Goal: Obtain resource: Download file/media

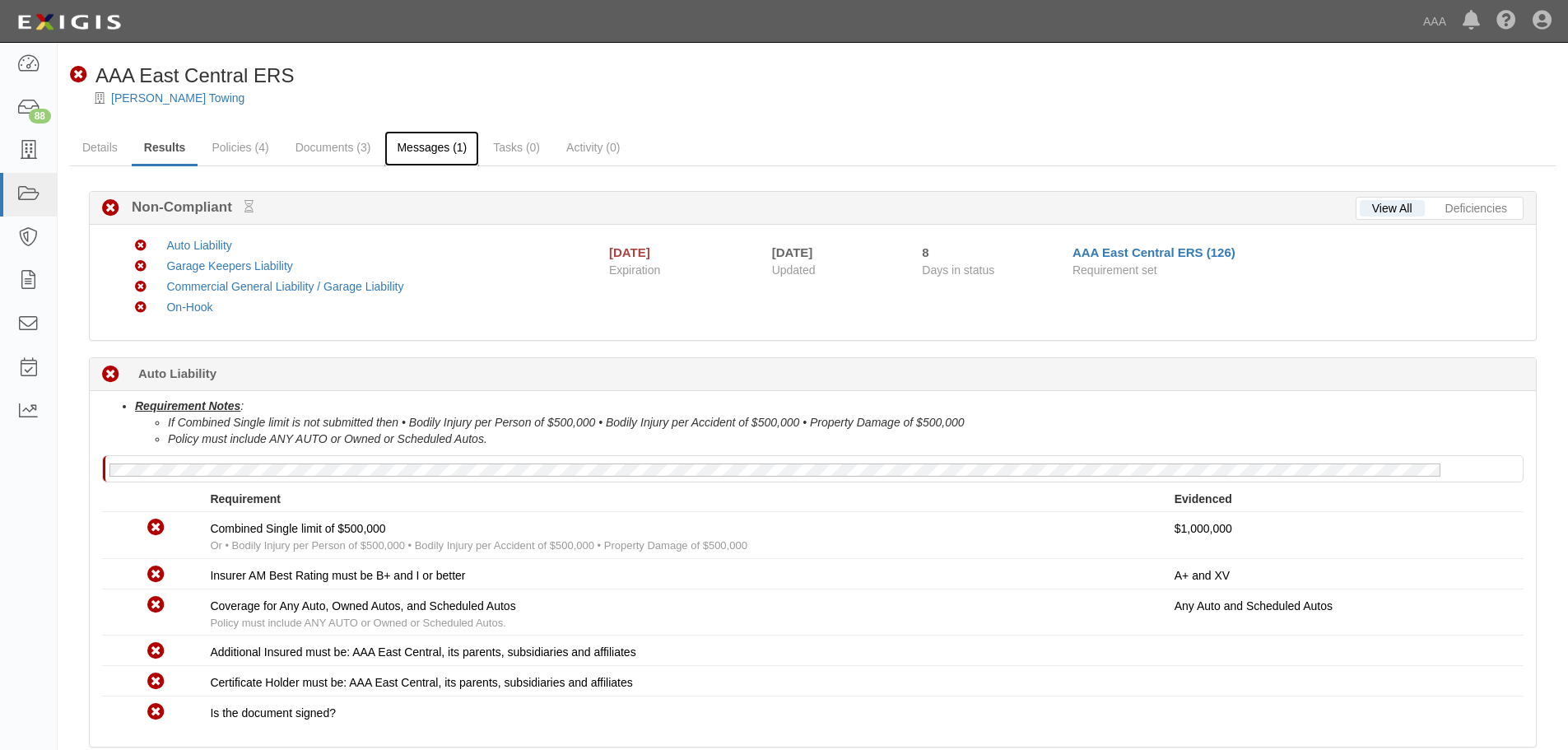
click at [452, 145] on link "Messages (1)" at bounding box center [432, 148] width 95 height 35
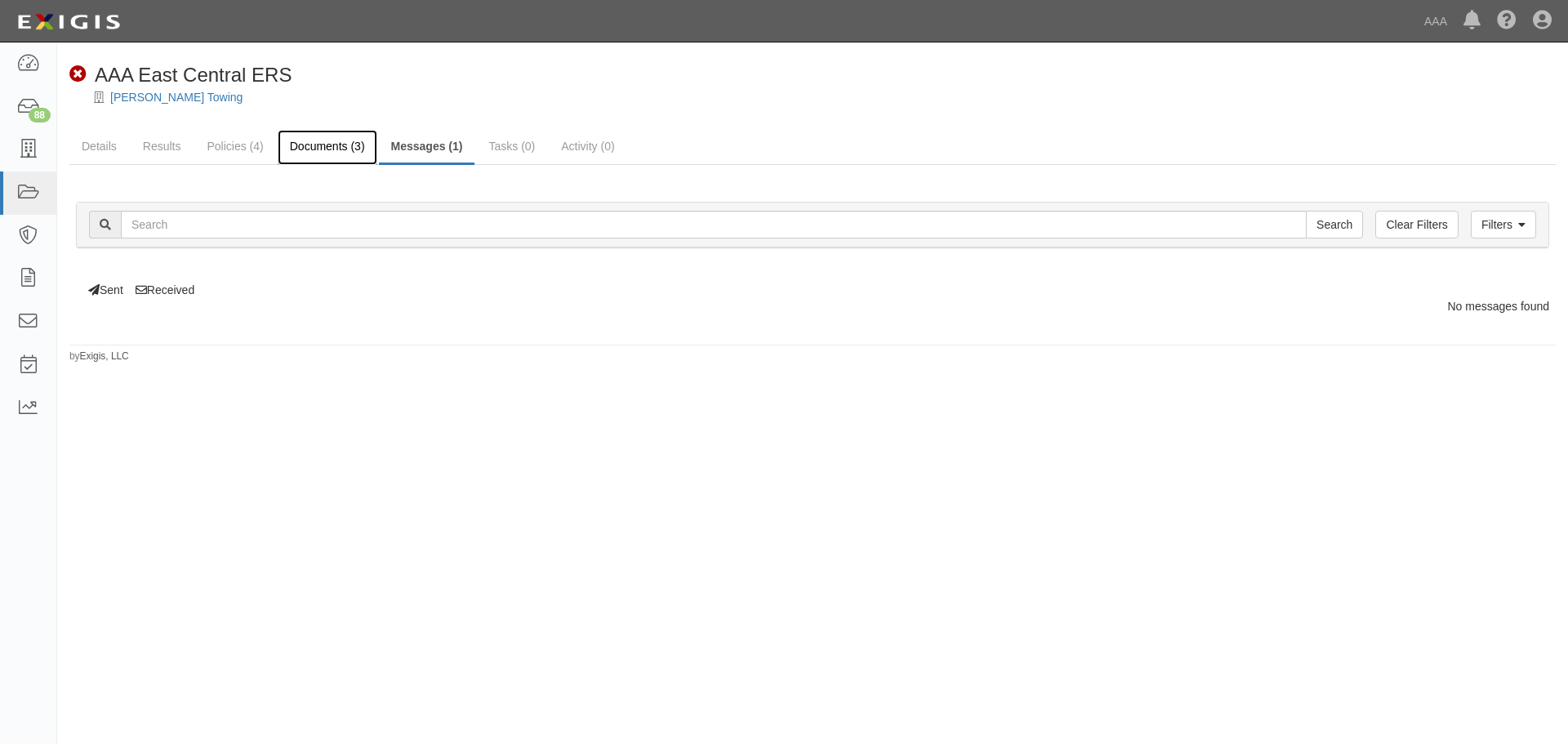
click at [340, 150] on link "Documents (3)" at bounding box center [327, 147] width 99 height 35
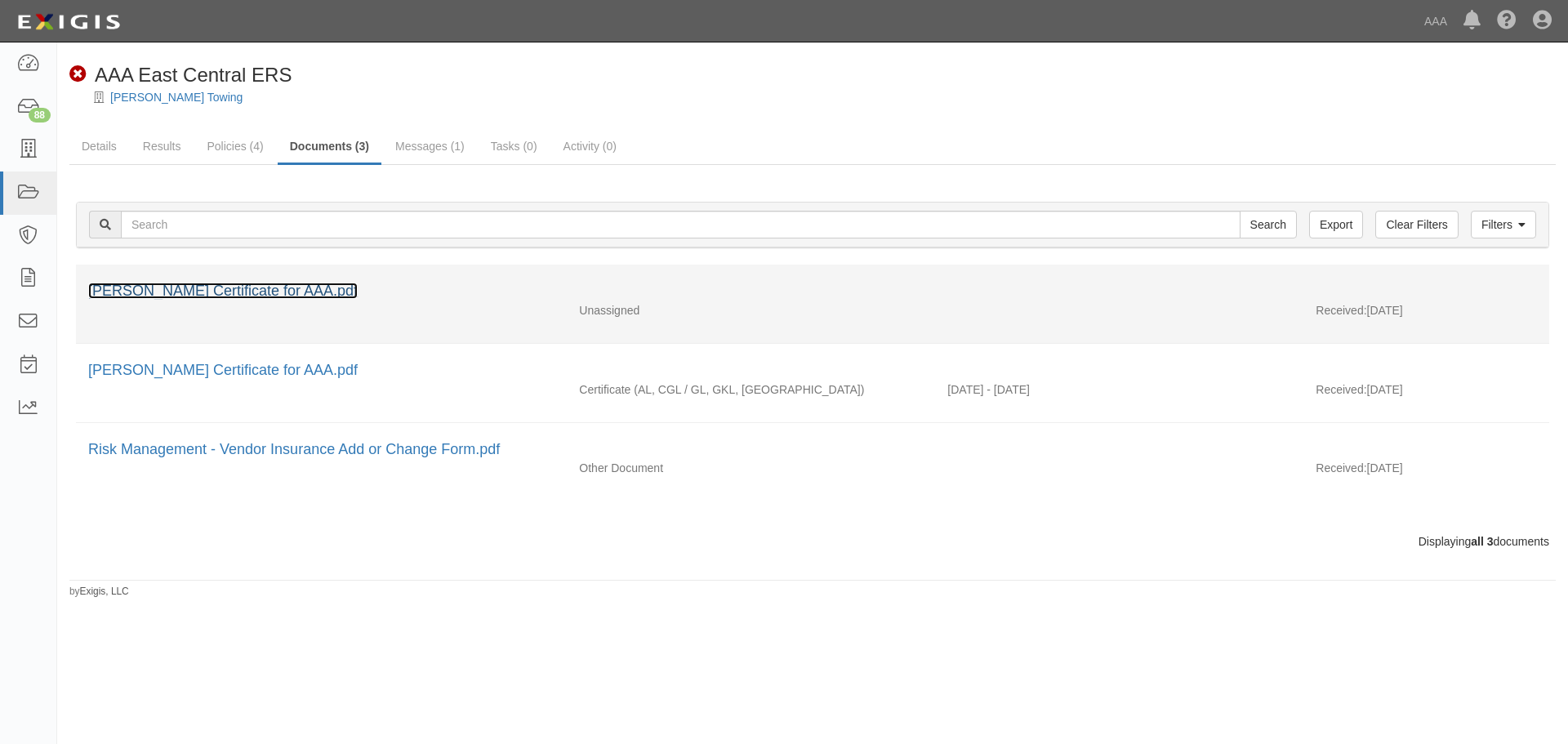
click at [310, 293] on link "Wisecup Troy Renewal Certificate for AAA.pdf" at bounding box center [223, 291] width 270 height 16
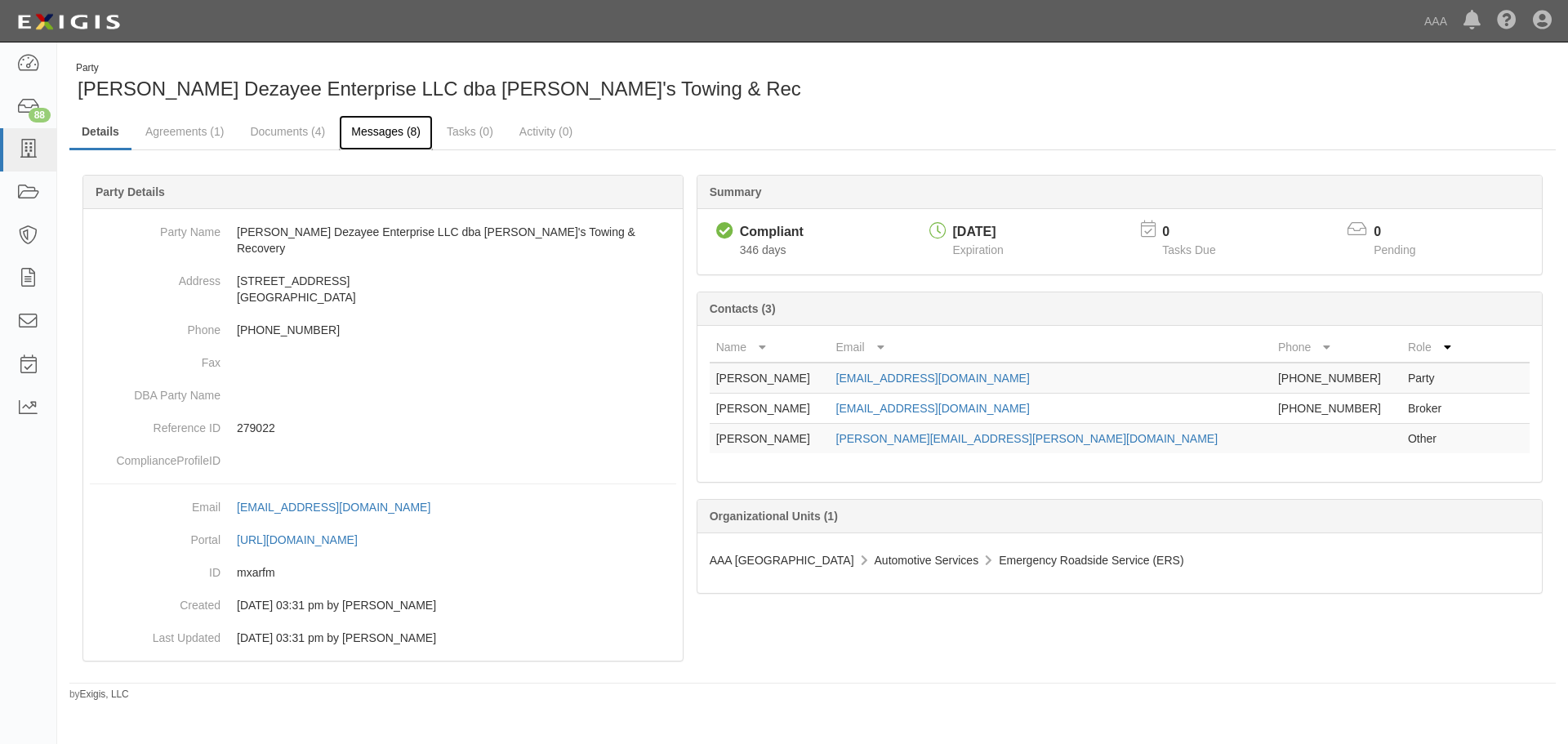
click at [361, 134] on link "Messages (8)" at bounding box center [386, 132] width 94 height 35
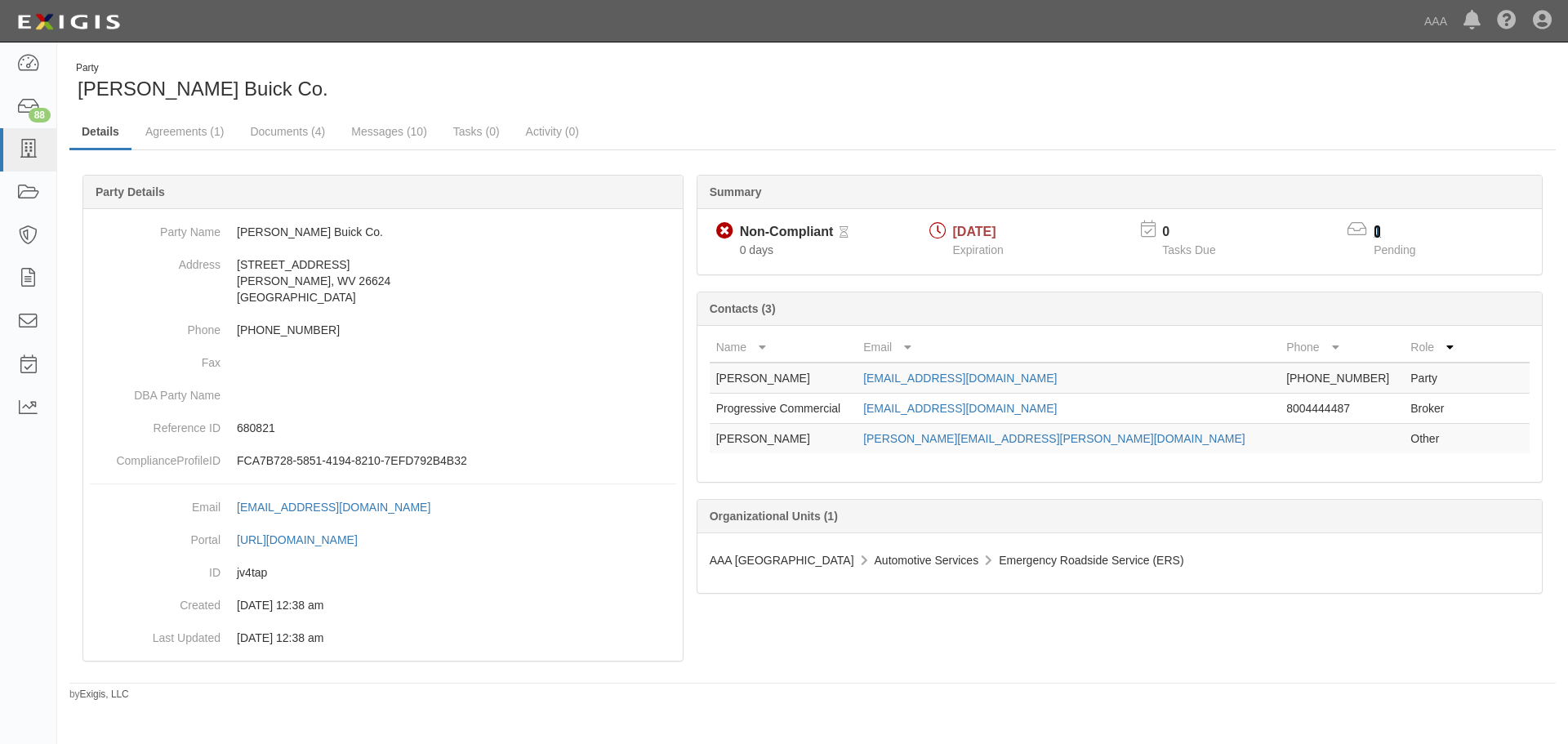
click at [1380, 229] on link "1" at bounding box center [1377, 231] width 7 height 14
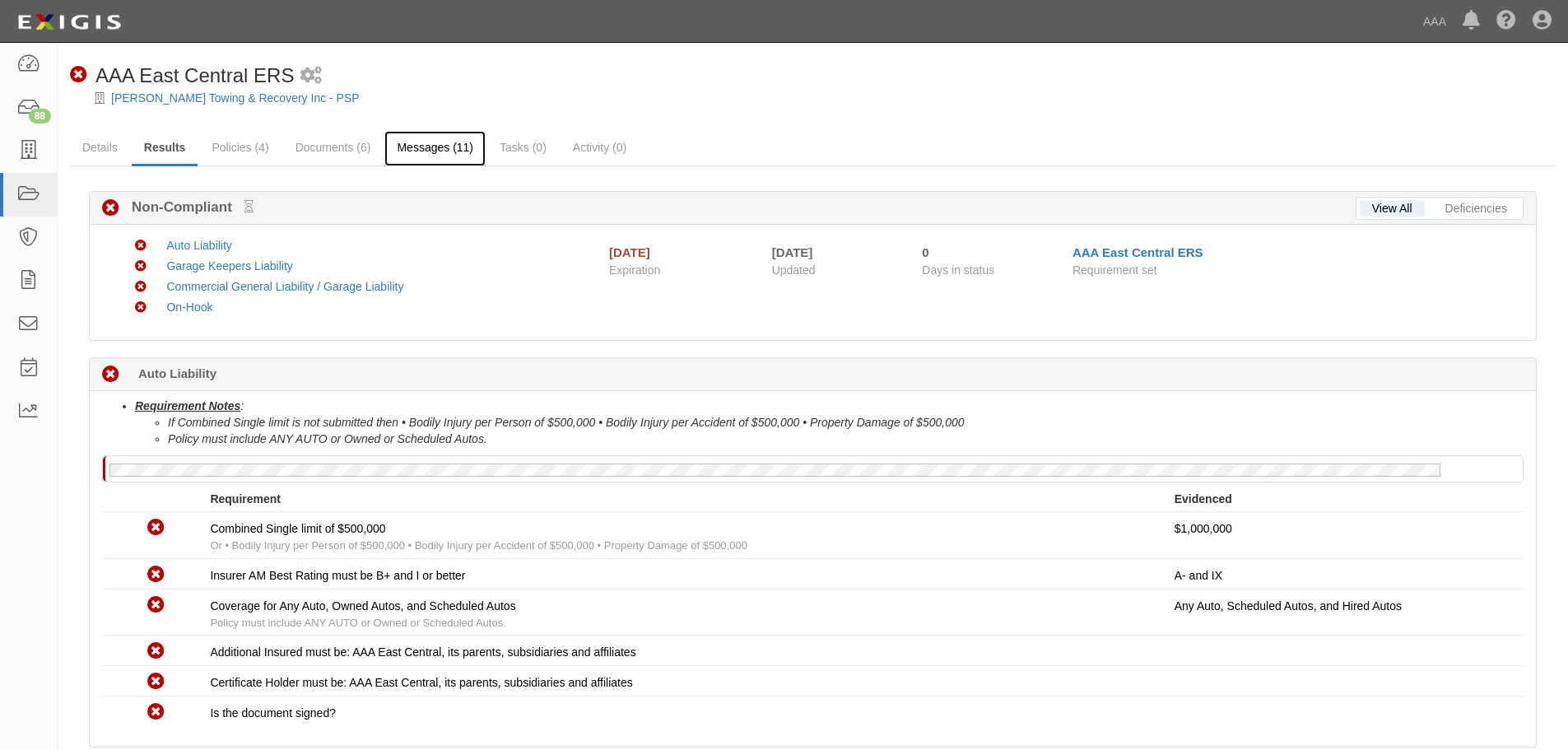
click at [399, 146] on link "Messages (11)" at bounding box center [435, 148] width 101 height 35
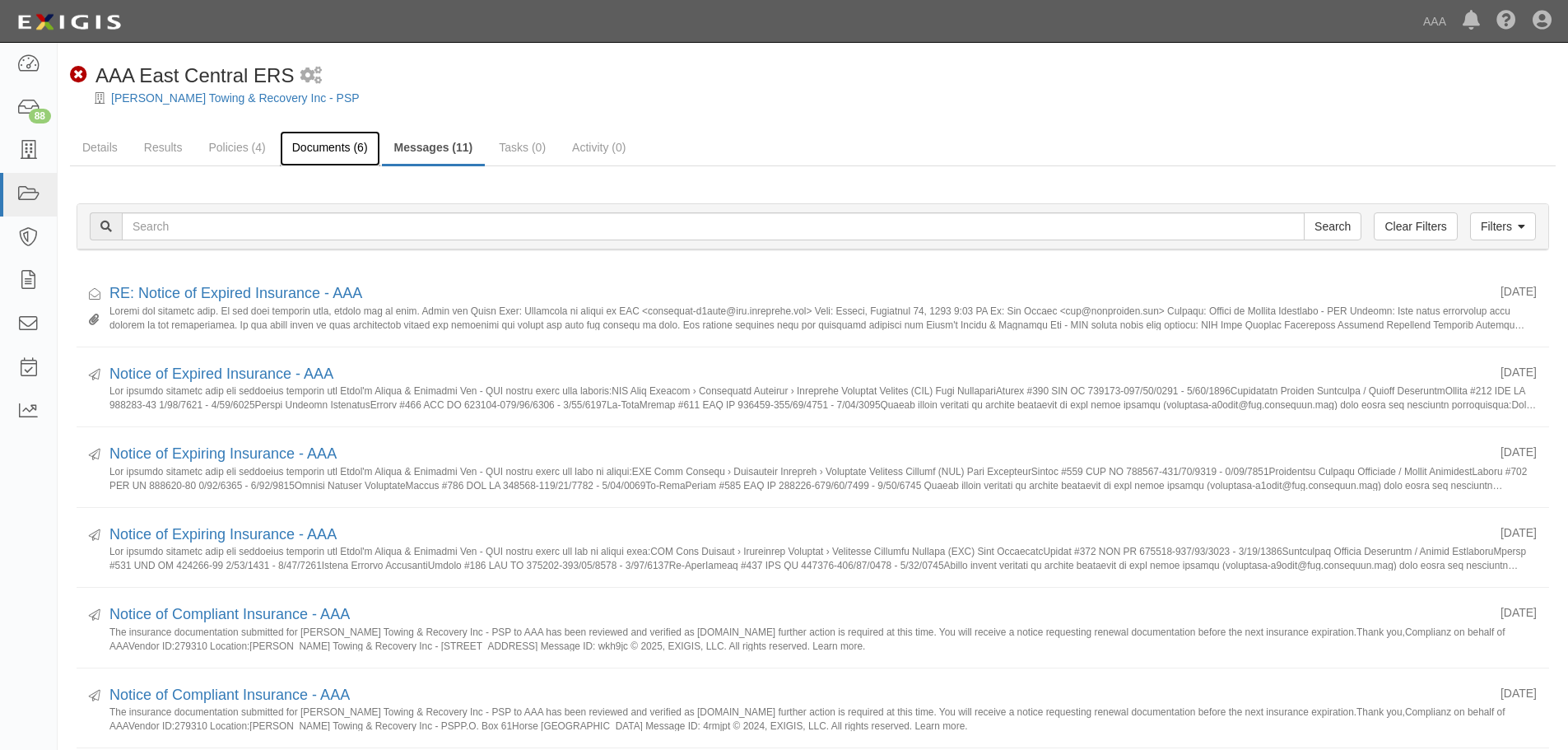
click at [324, 147] on link "Documents (6)" at bounding box center [330, 148] width 100 height 35
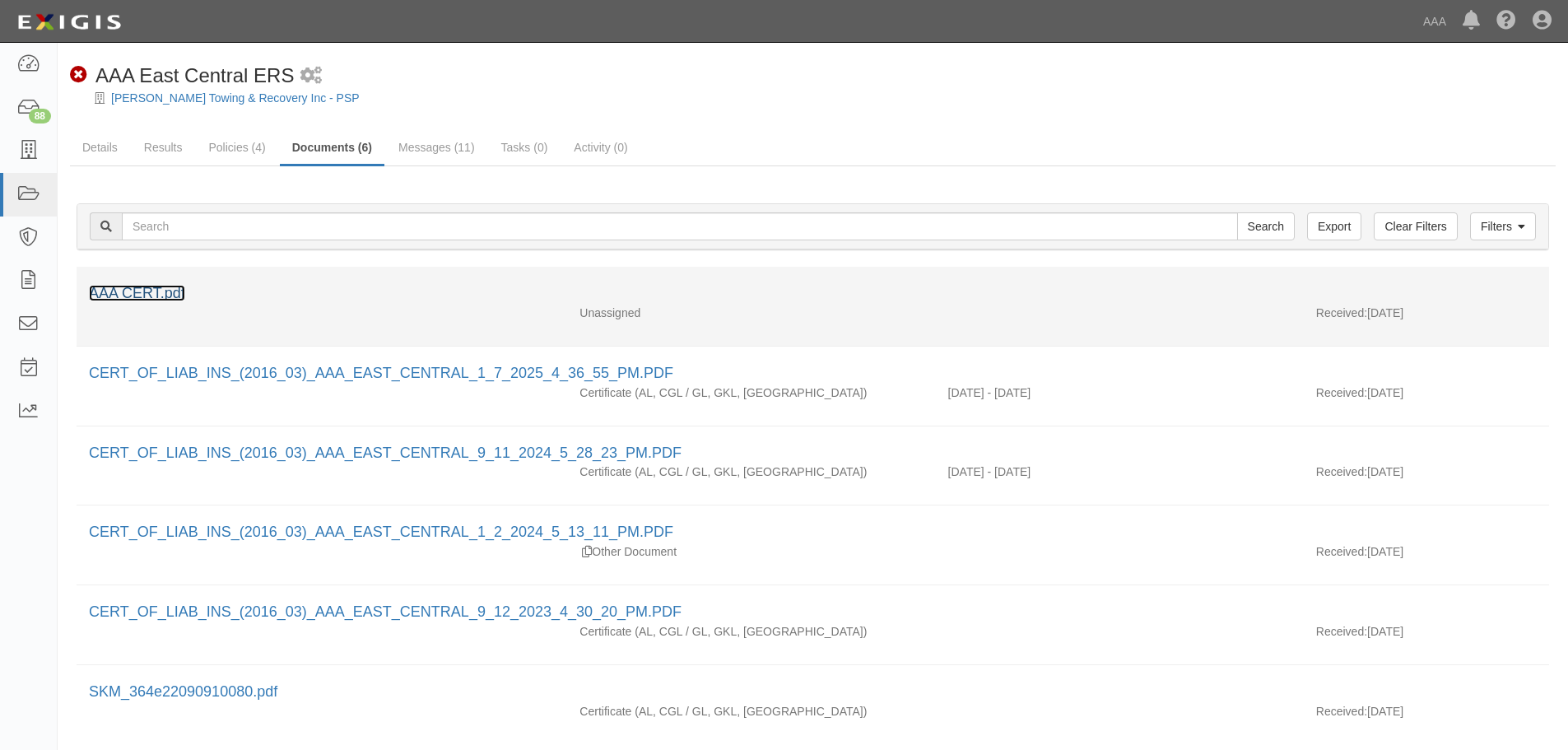
click at [169, 294] on link "AAA CERT.pdf" at bounding box center [137, 293] width 96 height 16
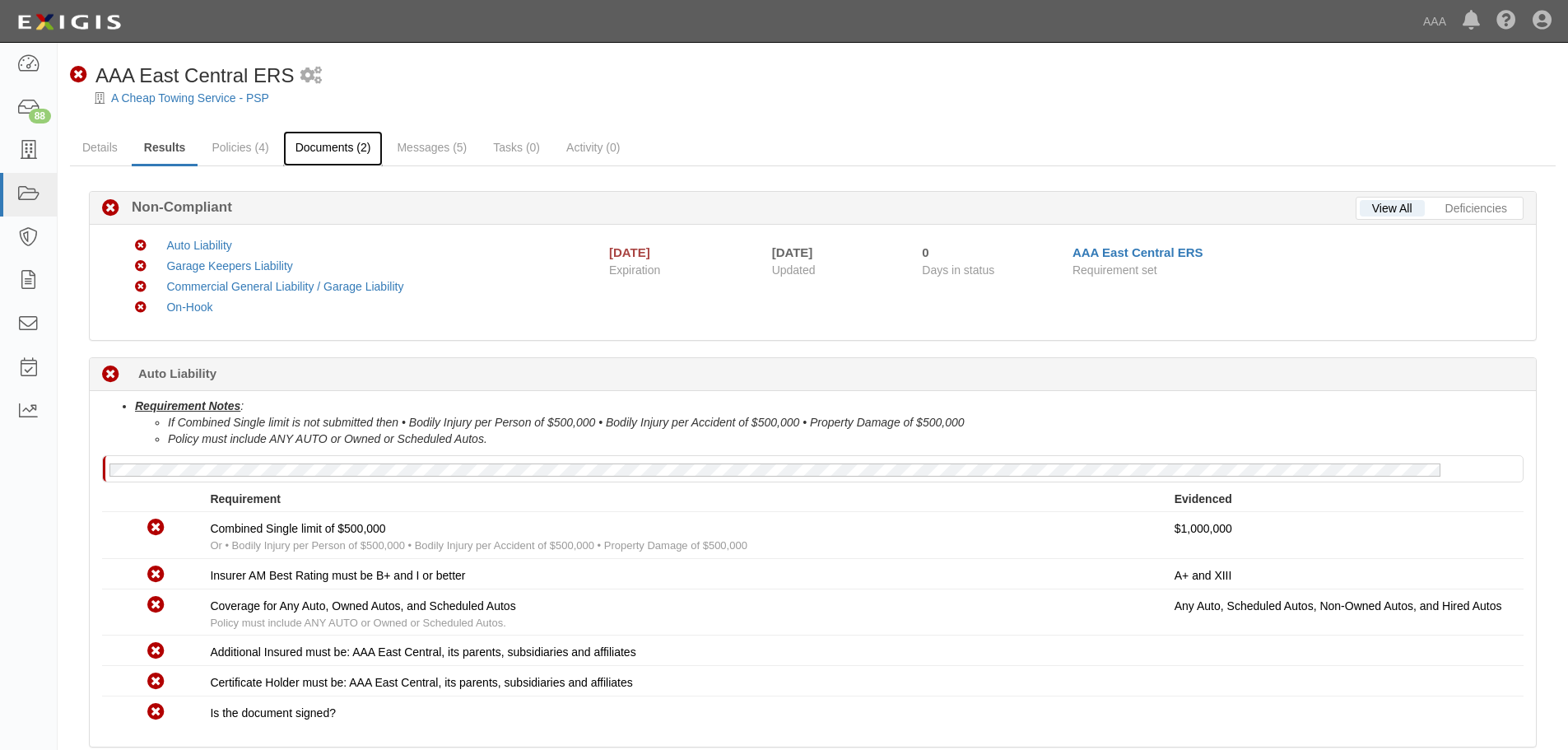
click at [333, 154] on link "Documents (2)" at bounding box center [333, 148] width 100 height 35
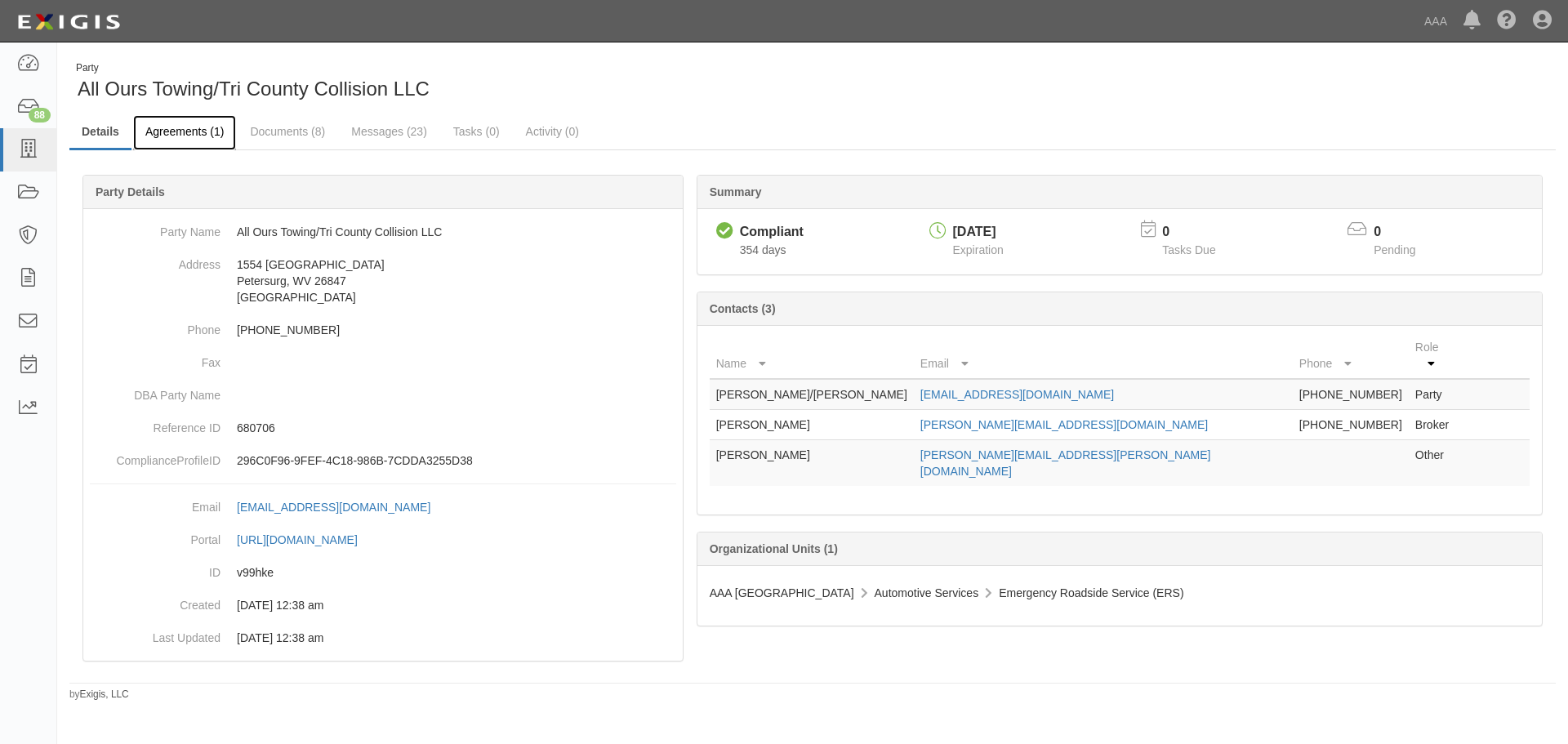
click at [220, 127] on link "Agreements (1)" at bounding box center [184, 132] width 103 height 35
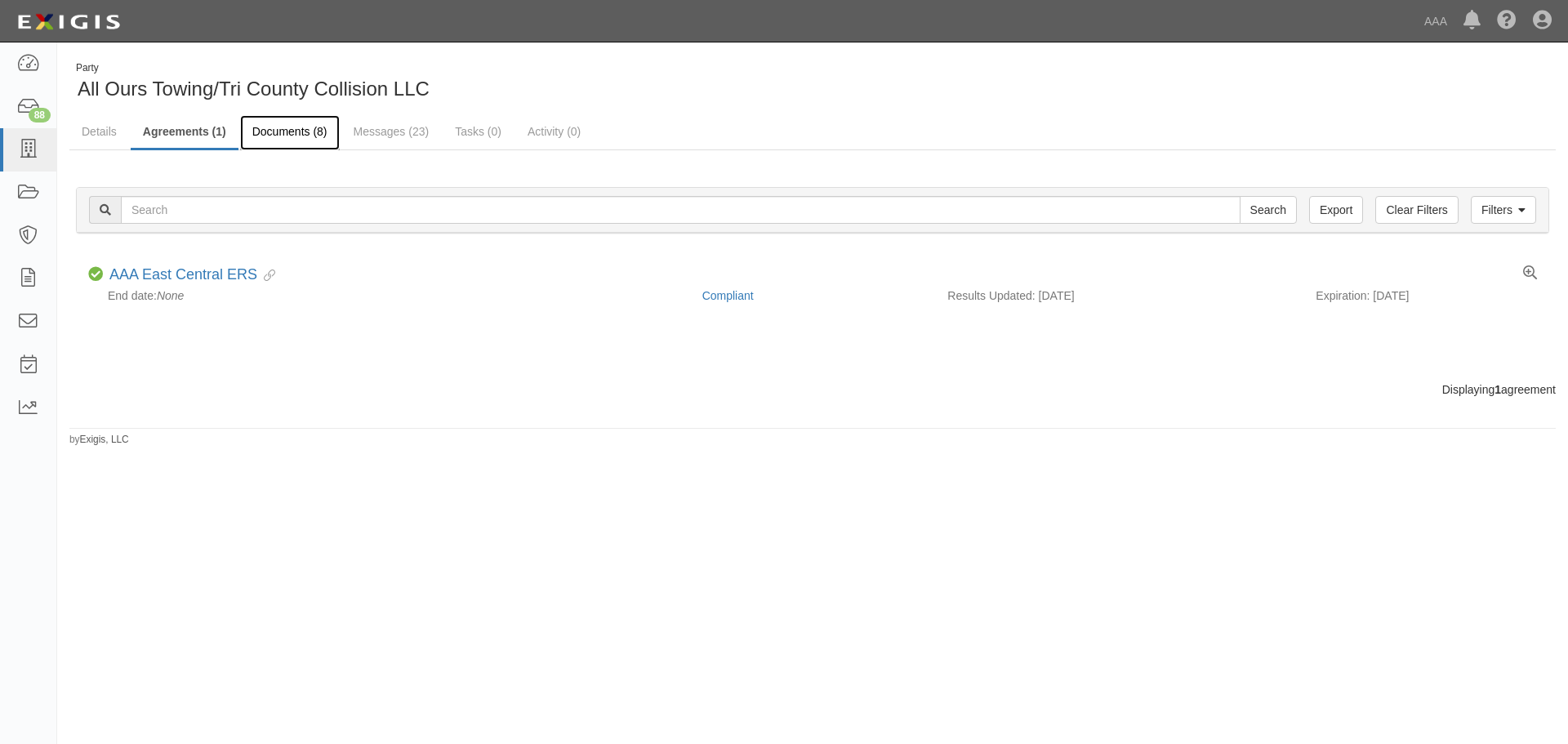
click at [310, 135] on link "Documents (8)" at bounding box center [290, 132] width 99 height 35
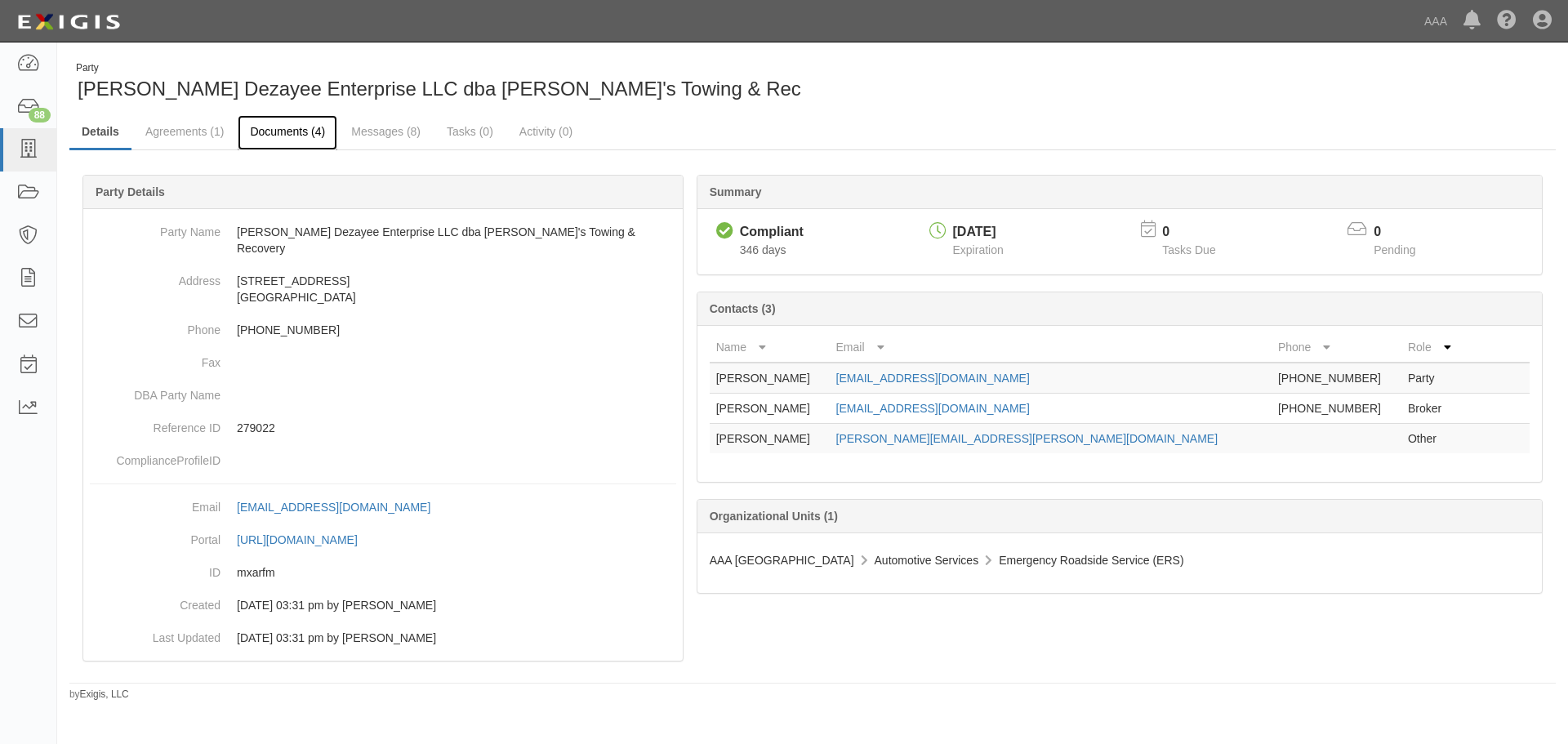
click at [293, 129] on link "Documents (4)" at bounding box center [288, 132] width 99 height 35
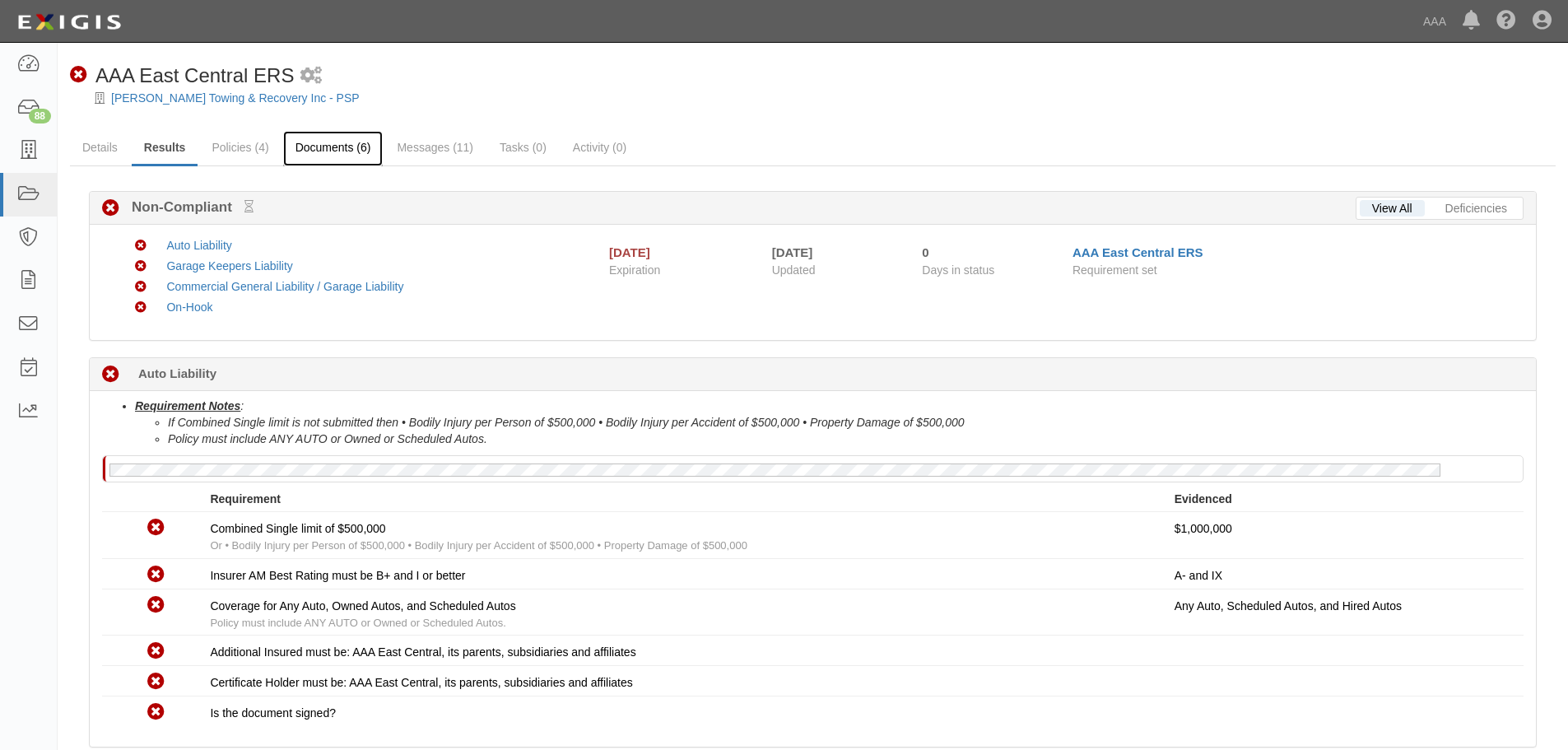
click at [329, 141] on link "Documents (6)" at bounding box center [333, 148] width 100 height 35
